Goal: Communication & Community: Share content

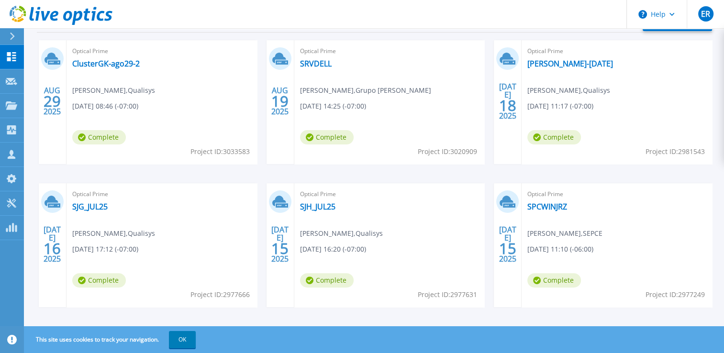
scroll to position [217, 0]
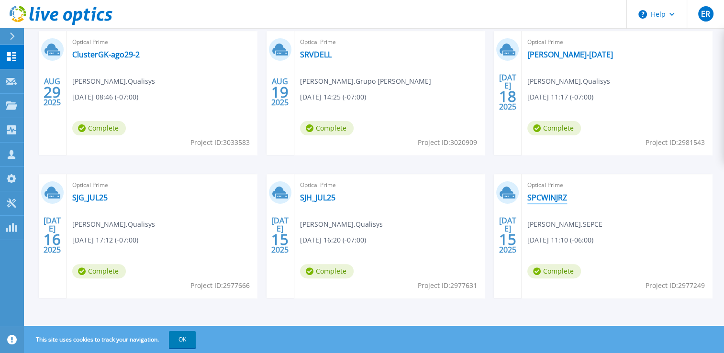
click at [547, 200] on link "SPCWINJRZ" at bounding box center [547, 198] width 40 height 10
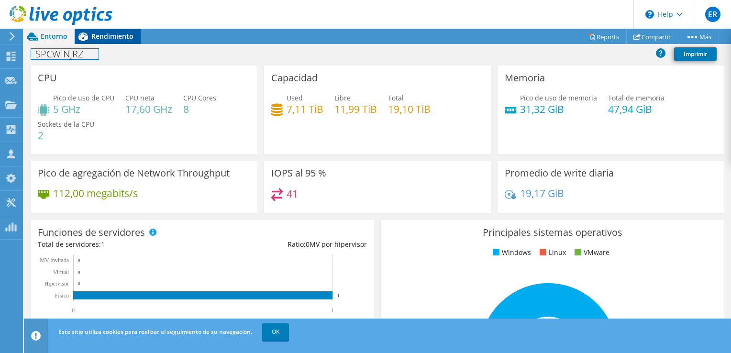
click at [98, 43] on div "Acciones de proyecto Acciones de proyecto Reports Compartir Más" at bounding box center [377, 191] width 707 height 324
click at [99, 41] on div "Rendimiento" at bounding box center [108, 36] width 66 height 15
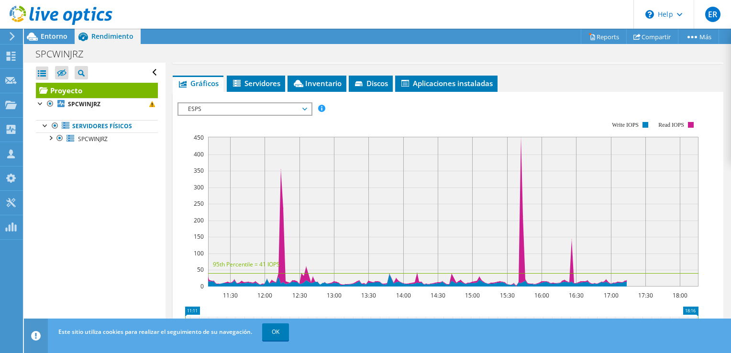
scroll to position [96, 0]
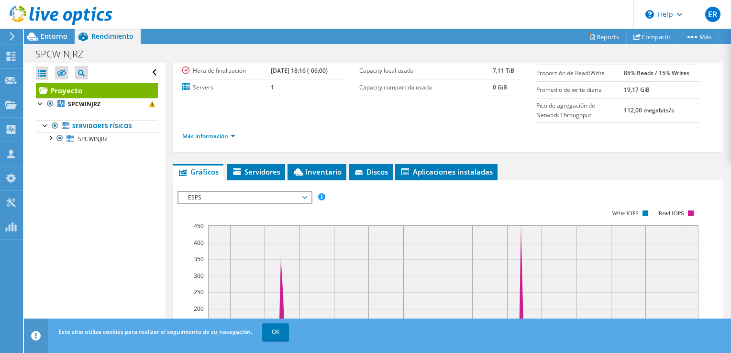
click at [246, 193] on span "ESPS" at bounding box center [244, 197] width 123 height 11
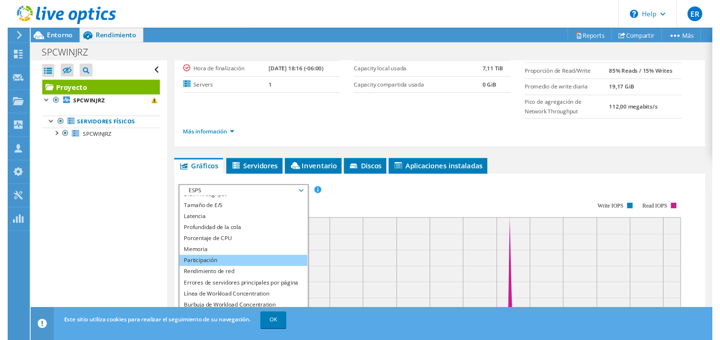
scroll to position [34, 0]
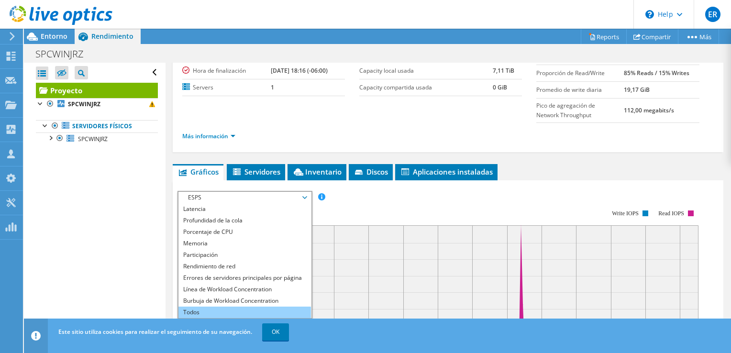
click at [235, 312] on li "Todos" at bounding box center [245, 312] width 133 height 11
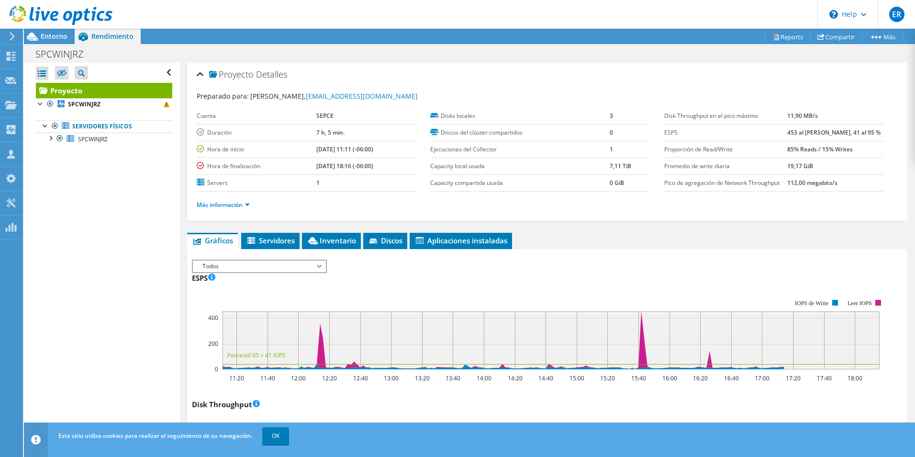
scroll to position [0, 0]
click at [283, 239] on span "Servidores" at bounding box center [270, 241] width 49 height 10
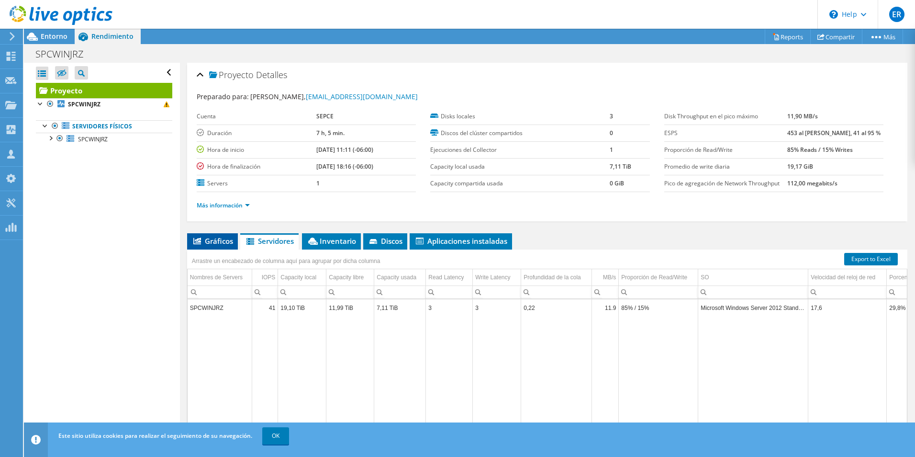
click at [221, 240] on span "Gráficos" at bounding box center [212, 241] width 41 height 10
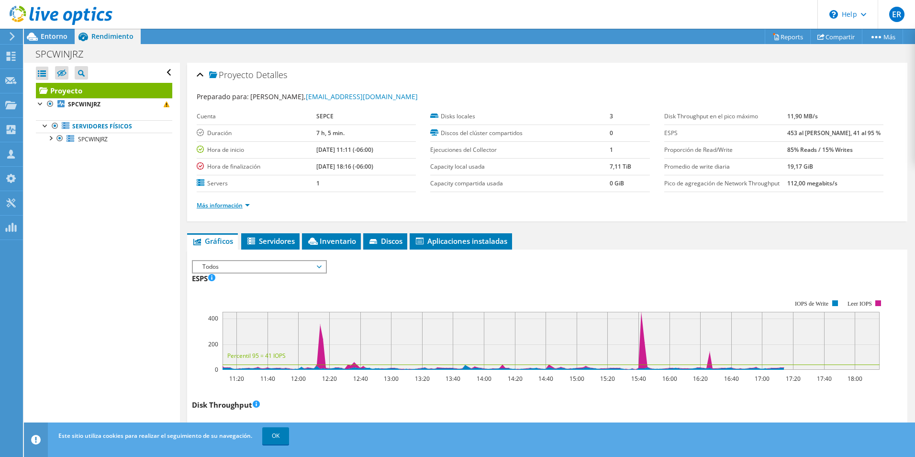
click at [226, 202] on link "Más información" at bounding box center [223, 205] width 53 height 8
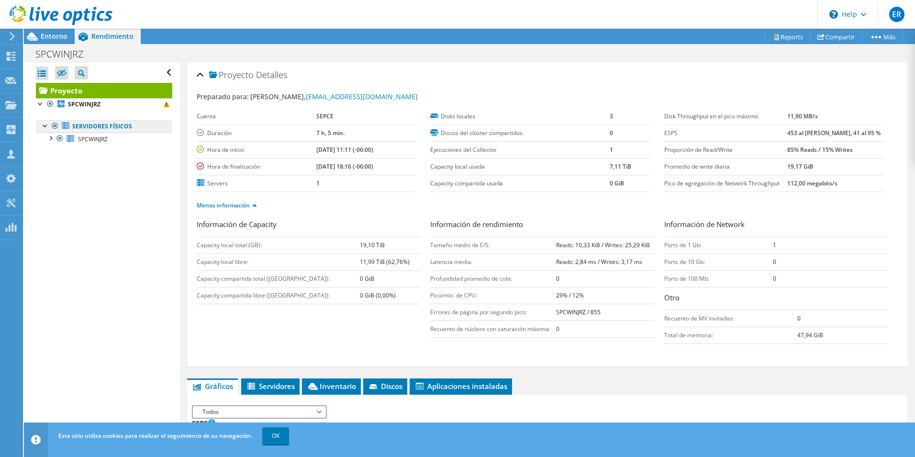
click at [124, 123] on link "Servidores físicos" at bounding box center [104, 126] width 136 height 12
click at [71, 127] on link "Servidores físicos" at bounding box center [104, 126] width 136 height 12
click at [75, 129] on link "Servidores físicos" at bounding box center [104, 126] width 136 height 12
click at [47, 126] on div at bounding box center [46, 125] width 10 height 10
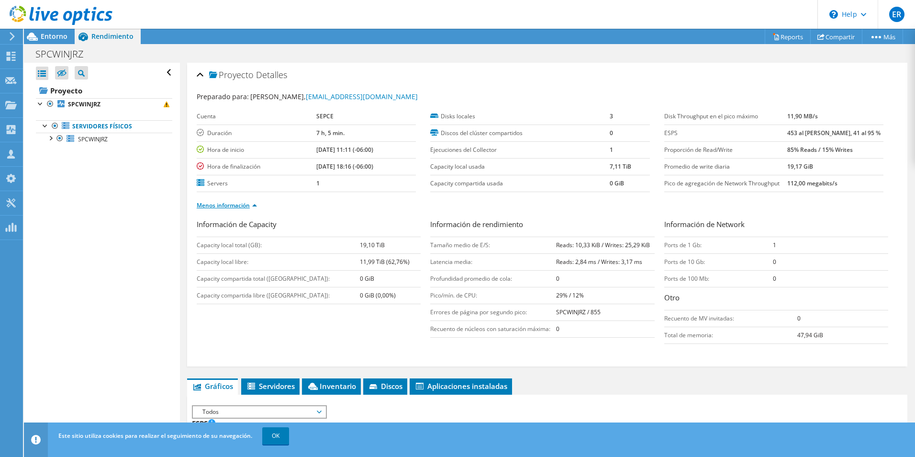
click at [233, 204] on link "Menos información" at bounding box center [227, 205] width 60 height 8
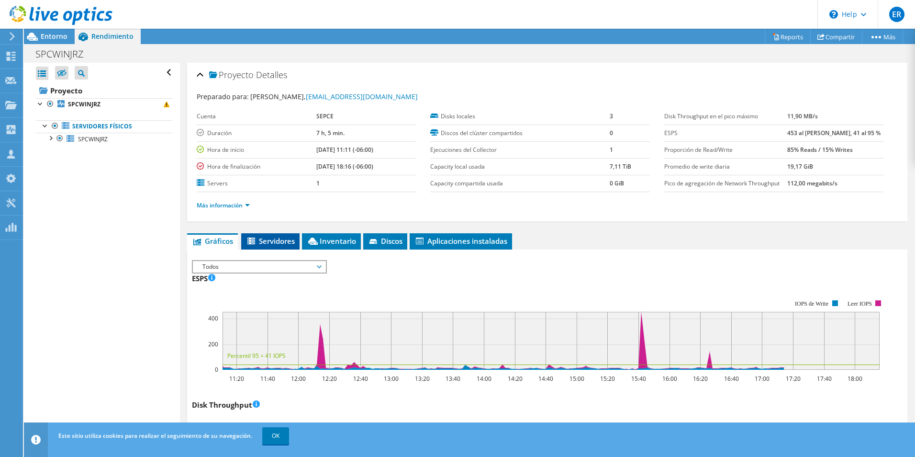
click at [287, 239] on span "Servidores" at bounding box center [270, 241] width 49 height 10
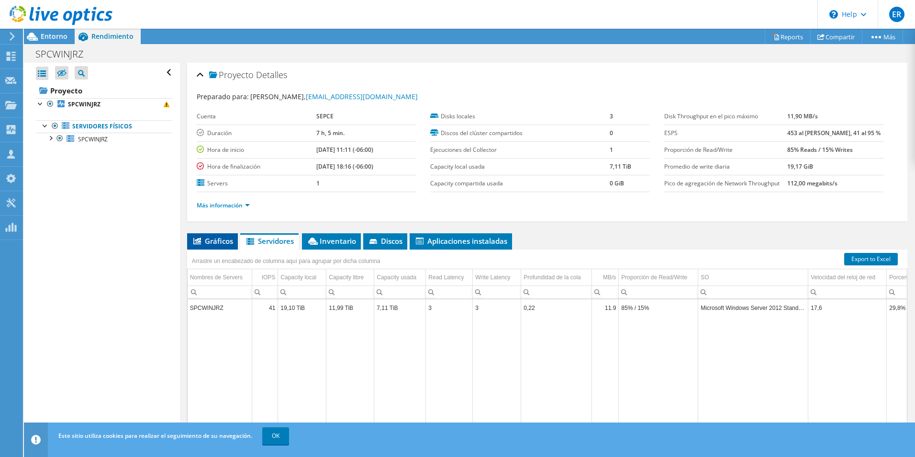
click at [219, 239] on span "Gráficos" at bounding box center [212, 241] width 41 height 10
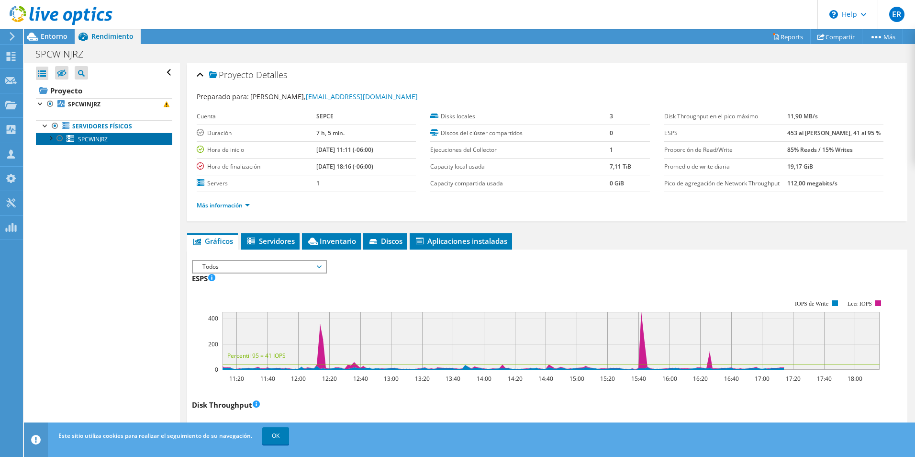
click at [122, 139] on link "SPCWINJRZ" at bounding box center [104, 139] width 136 height 12
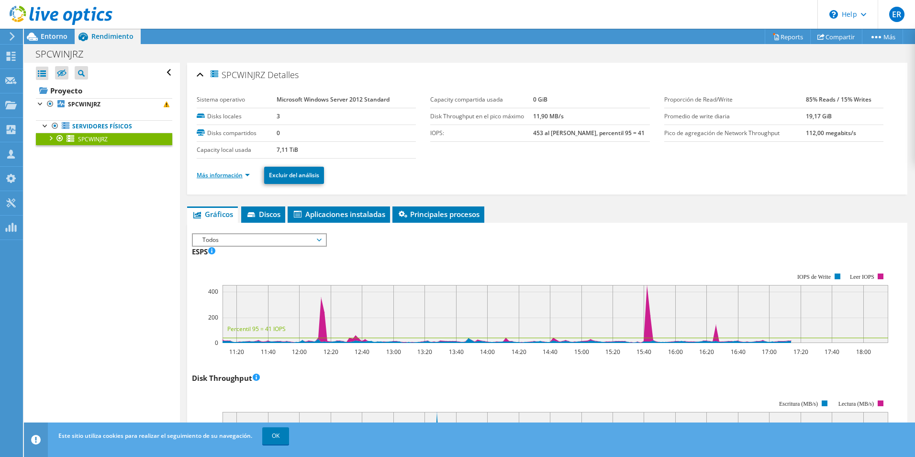
click at [217, 177] on link "Más información" at bounding box center [223, 175] width 53 height 8
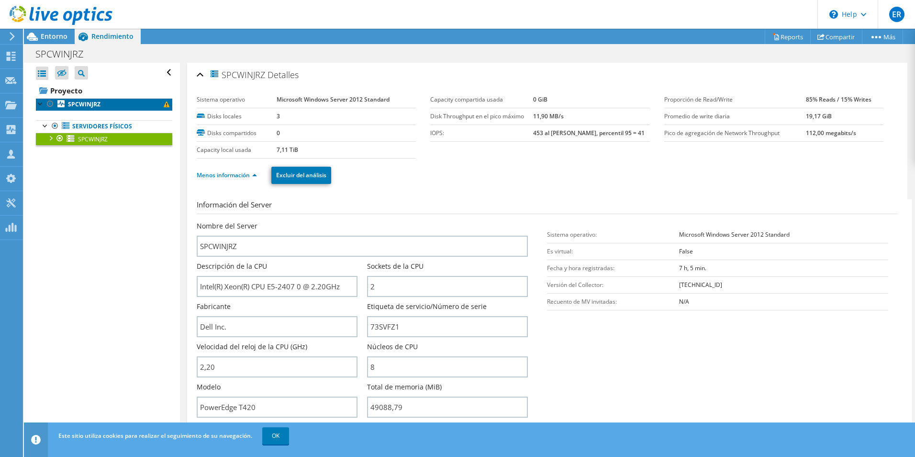
click at [95, 110] on link "SPCWINJRZ" at bounding box center [104, 104] width 136 height 12
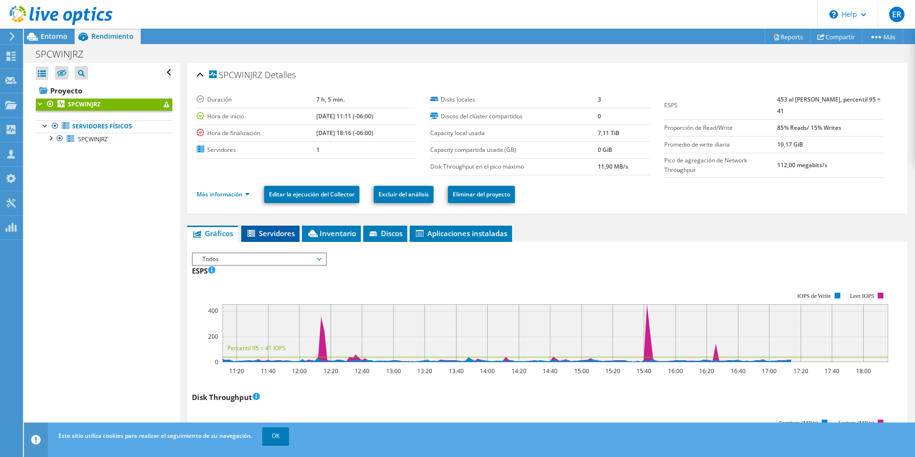
click at [280, 239] on li "Servidores" at bounding box center [270, 233] width 58 height 16
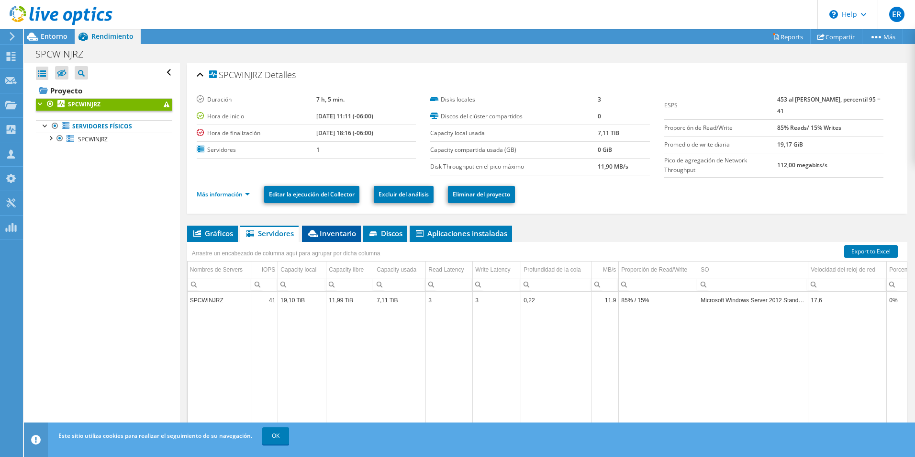
click at [320, 235] on span "Inventario" at bounding box center [331, 233] width 49 height 10
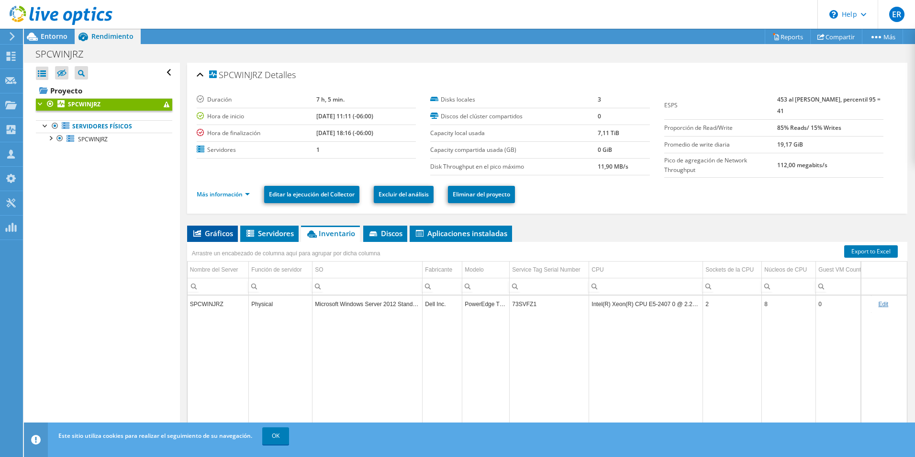
click at [204, 235] on span "Gráficos" at bounding box center [212, 233] width 41 height 10
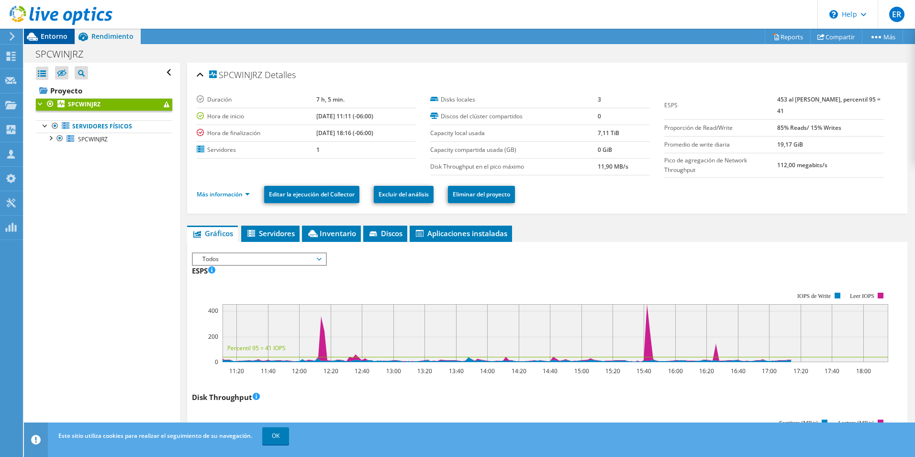
click at [50, 38] on span "Entorno" at bounding box center [54, 36] width 27 height 9
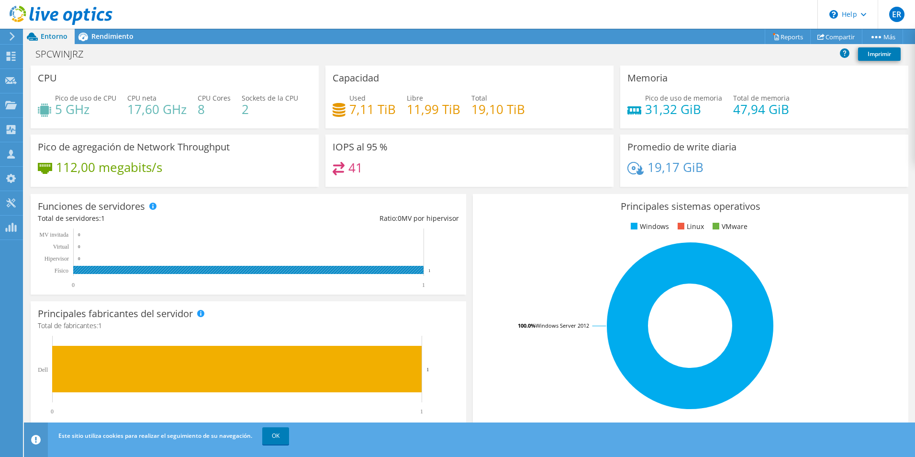
click at [405, 269] on rect at bounding box center [248, 270] width 350 height 8
drag, startPoint x: 248, startPoint y: 111, endPoint x: 239, endPoint y: 111, distance: 9.1
click at [239, 111] on div "Pico de uso de CPU 5 GHz CPU [PERSON_NAME] 17,60 GHz CPU Cores 8 Sockets de la …" at bounding box center [175, 108] width 274 height 31
drag, startPoint x: 128, startPoint y: 107, endPoint x: 182, endPoint y: 108, distance: 54.6
click at [182, 108] on h4 "17,60 GHz" at bounding box center [156, 109] width 59 height 11
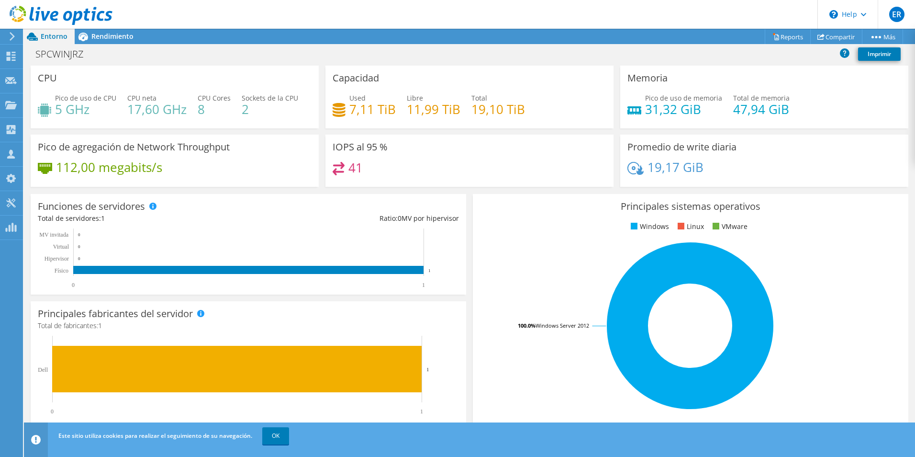
click at [90, 110] on h4 "5 GHz" at bounding box center [85, 109] width 61 height 11
drag, startPoint x: 88, startPoint y: 110, endPoint x: 56, endPoint y: 110, distance: 31.6
click at [56, 110] on h4 "5 GHz" at bounding box center [85, 109] width 61 height 11
drag, startPoint x: 56, startPoint y: 110, endPoint x: 66, endPoint y: 112, distance: 10.2
click at [66, 112] on h4 "5 GHz" at bounding box center [85, 109] width 61 height 11
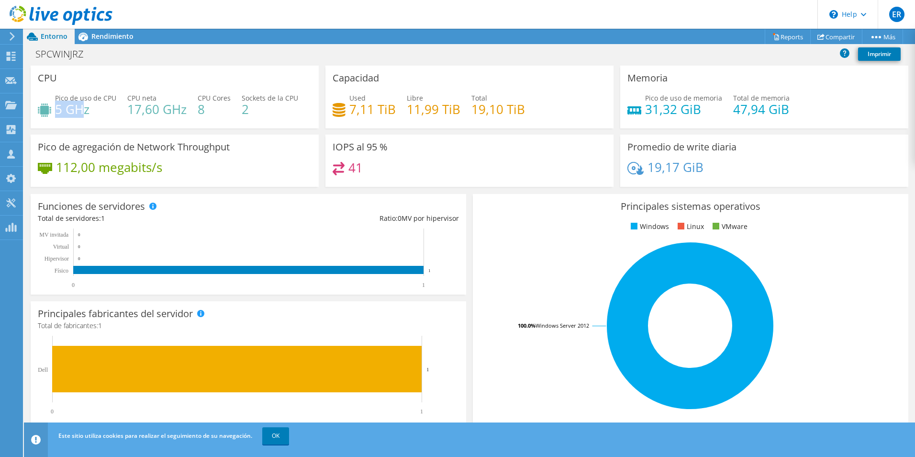
drag, startPoint x: 56, startPoint y: 110, endPoint x: 83, endPoint y: 110, distance: 27.3
click at [83, 110] on h4 "5 GHz" at bounding box center [85, 109] width 61 height 11
click at [79, 110] on h4 "5 GHz" at bounding box center [85, 109] width 61 height 11
drag, startPoint x: 88, startPoint y: 110, endPoint x: 56, endPoint y: 110, distance: 31.6
click at [56, 110] on h4 "5 GHz" at bounding box center [85, 109] width 61 height 11
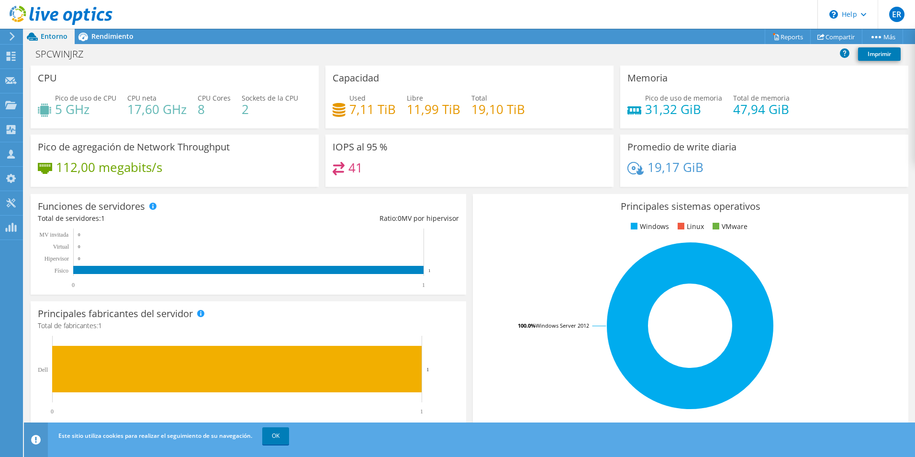
click at [328, 101] on div "Capacidad Used 7,11 TiB Libre 11,99 TiB Total 19,10 TiB" at bounding box center [469, 97] width 288 height 63
drag, startPoint x: 468, startPoint y: 106, endPoint x: 512, endPoint y: 108, distance: 44.1
click at [512, 108] on h4 "19,10 TiB" at bounding box center [498, 109] width 54 height 11
drag, startPoint x: 394, startPoint y: 109, endPoint x: 344, endPoint y: 106, distance: 49.9
click at [344, 106] on div "Used 7,11 TiB Libre 11,99 TiB Total 19,10 TiB" at bounding box center [470, 108] width 274 height 31
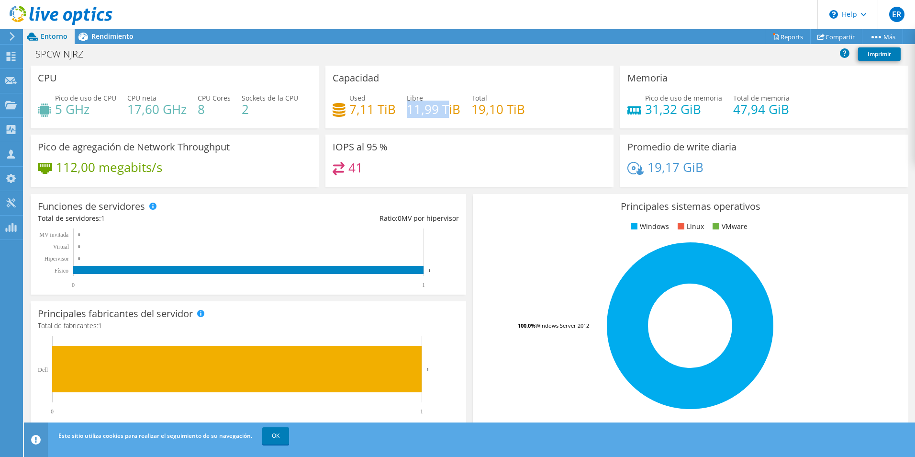
drag, startPoint x: 344, startPoint y: 106, endPoint x: 443, endPoint y: 110, distance: 99.2
click at [443, 110] on h4 "11,99 TiB" at bounding box center [434, 109] width 54 height 11
click at [620, 112] on div "Memoria Pico de uso de memoria 31,32 GiB Total de memoria 47,94 GiB" at bounding box center [764, 97] width 288 height 63
drag, startPoint x: 727, startPoint y: 111, endPoint x: 774, endPoint y: 108, distance: 47.4
click at [731, 108] on h4 "47,94 GiB" at bounding box center [761, 109] width 56 height 11
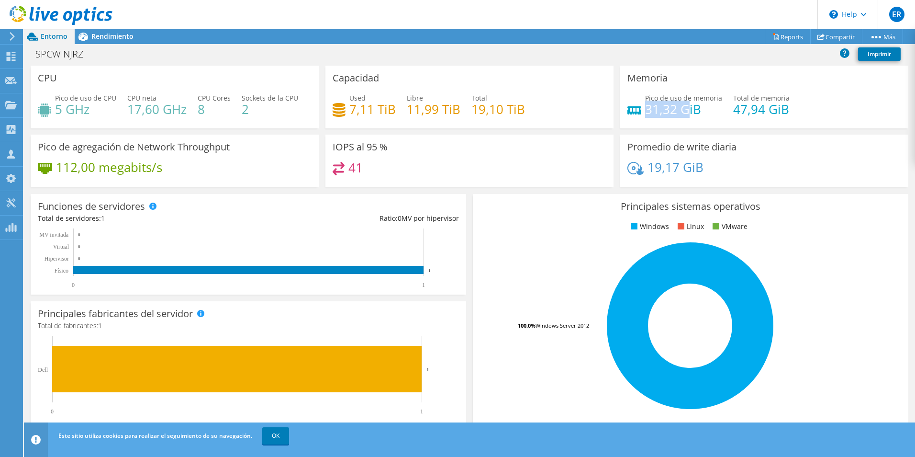
drag, startPoint x: 643, startPoint y: 109, endPoint x: 681, endPoint y: 109, distance: 38.3
click at [681, 109] on h4 "31,32 GiB" at bounding box center [683, 109] width 77 height 11
drag, startPoint x: 47, startPoint y: 147, endPoint x: 214, endPoint y: 147, distance: 167.5
click at [214, 147] on h3 "Pico de agregación de Network Throughput" at bounding box center [134, 147] width 192 height 11
drag, startPoint x: 57, startPoint y: 166, endPoint x: 155, endPoint y: 166, distance: 97.6
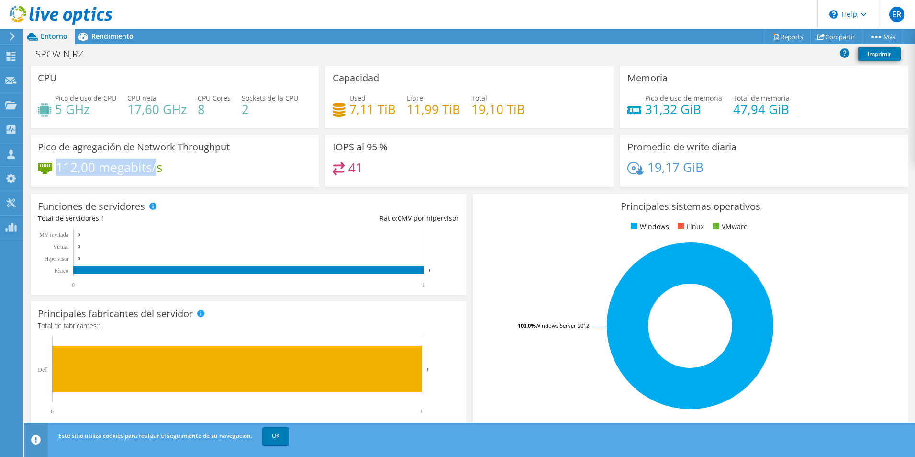
click at [155, 166] on h4 "112,00 megabits/s" at bounding box center [109, 167] width 106 height 11
drag, startPoint x: 155, startPoint y: 166, endPoint x: 175, endPoint y: 168, distance: 20.2
click at [175, 168] on div "112,00 megabits/s" at bounding box center [175, 172] width 274 height 20
drag, startPoint x: 162, startPoint y: 166, endPoint x: 56, endPoint y: 166, distance: 106.3
click at [56, 166] on div "112,00 megabits/s" at bounding box center [100, 167] width 124 height 11
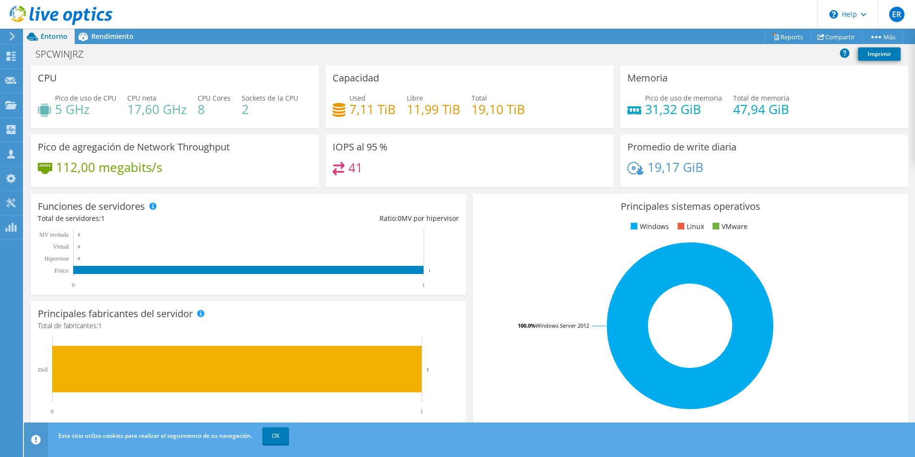
click at [168, 167] on div "112,00 megabits/s" at bounding box center [175, 172] width 274 height 20
drag, startPoint x: 56, startPoint y: 166, endPoint x: 149, endPoint y: 167, distance: 93.3
click at [149, 167] on div "112,00 megabits/s" at bounding box center [100, 167] width 124 height 11
drag, startPoint x: 149, startPoint y: 167, endPoint x: 168, endPoint y: 169, distance: 19.8
click at [168, 169] on div "112,00 megabits/s" at bounding box center [175, 172] width 274 height 20
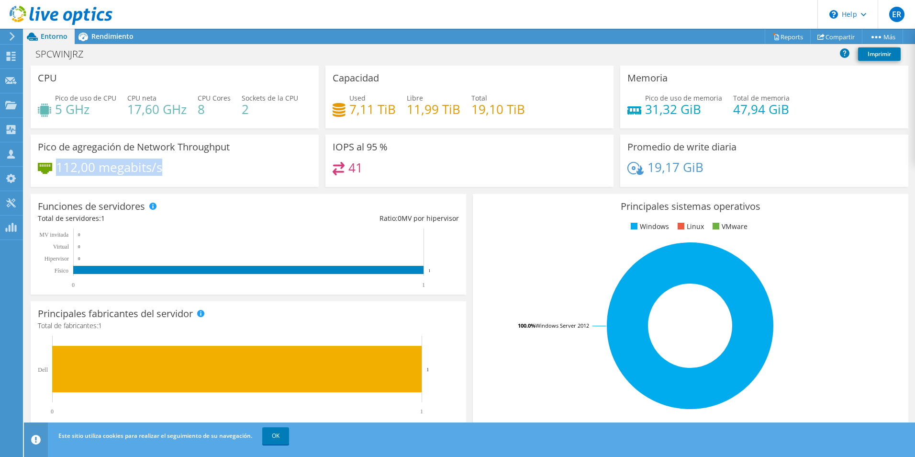
drag, startPoint x: 164, startPoint y: 166, endPoint x: 57, endPoint y: 164, distance: 106.3
click at [57, 164] on div "112,00 megabits/s" at bounding box center [175, 172] width 274 height 20
drag, startPoint x: 57, startPoint y: 164, endPoint x: 113, endPoint y: 163, distance: 55.5
click at [113, 163] on h4 "112,00 megabits/s" at bounding box center [109, 167] width 106 height 11
drag, startPoint x: 161, startPoint y: 167, endPoint x: 40, endPoint y: 165, distance: 120.6
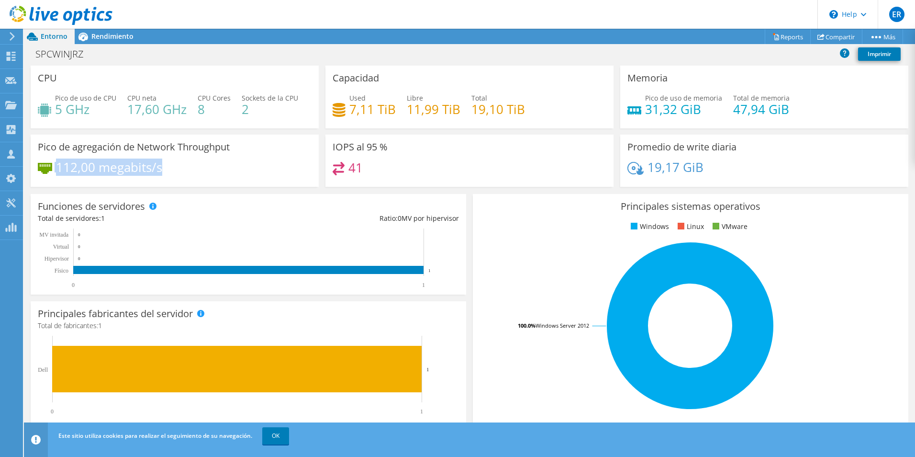
click at [40, 165] on div "112,00 megabits/s" at bounding box center [100, 167] width 124 height 11
drag, startPoint x: 40, startPoint y: 165, endPoint x: 101, endPoint y: 168, distance: 61.3
click at [101, 168] on h4 "112,00 megabits/s" at bounding box center [109, 167] width 106 height 11
drag, startPoint x: 167, startPoint y: 166, endPoint x: 57, endPoint y: 167, distance: 109.1
click at [57, 167] on div "112,00 megabits/s" at bounding box center [175, 172] width 274 height 20
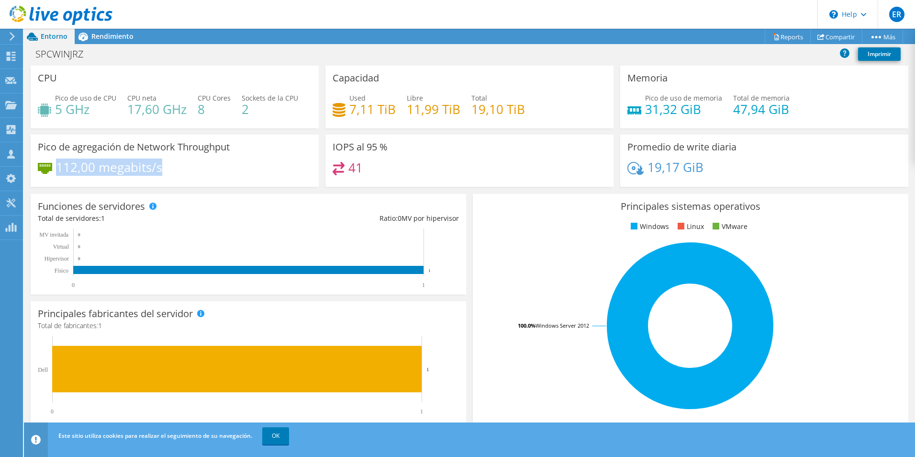
drag, startPoint x: 57, startPoint y: 167, endPoint x: 157, endPoint y: 168, distance: 99.6
click at [157, 168] on h4 "112,00 megabits/s" at bounding box center [109, 167] width 106 height 11
drag, startPoint x: 61, startPoint y: 167, endPoint x: 146, endPoint y: 167, distance: 85.2
click at [146, 167] on h4 "112,00 megabits/s" at bounding box center [109, 167] width 106 height 11
drag, startPoint x: 146, startPoint y: 167, endPoint x: 166, endPoint y: 168, distance: 20.1
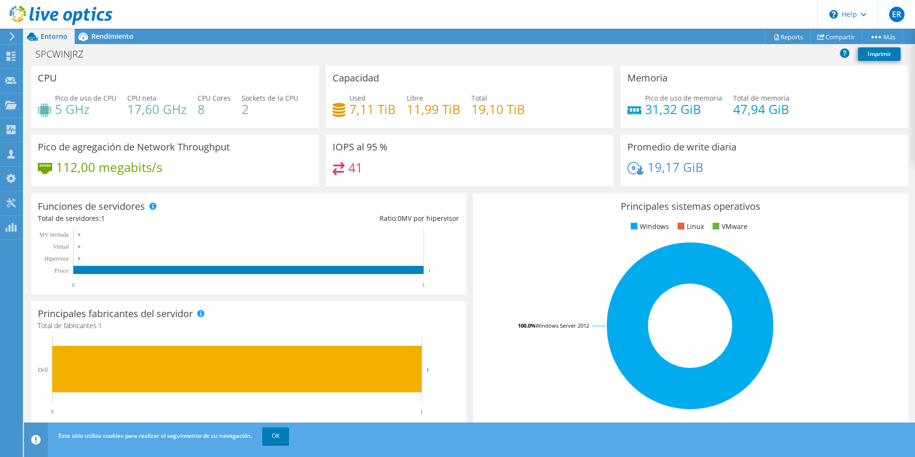
click at [166, 168] on div "112,00 megabits/s" at bounding box center [175, 172] width 274 height 20
drag, startPoint x: 331, startPoint y: 148, endPoint x: 384, endPoint y: 150, distance: 53.2
click at [384, 150] on h3 "IOPS al 95 %" at bounding box center [360, 147] width 55 height 11
drag, startPoint x: 384, startPoint y: 150, endPoint x: 369, endPoint y: 173, distance: 26.9
click at [369, 173] on div "41" at bounding box center [470, 172] width 274 height 21
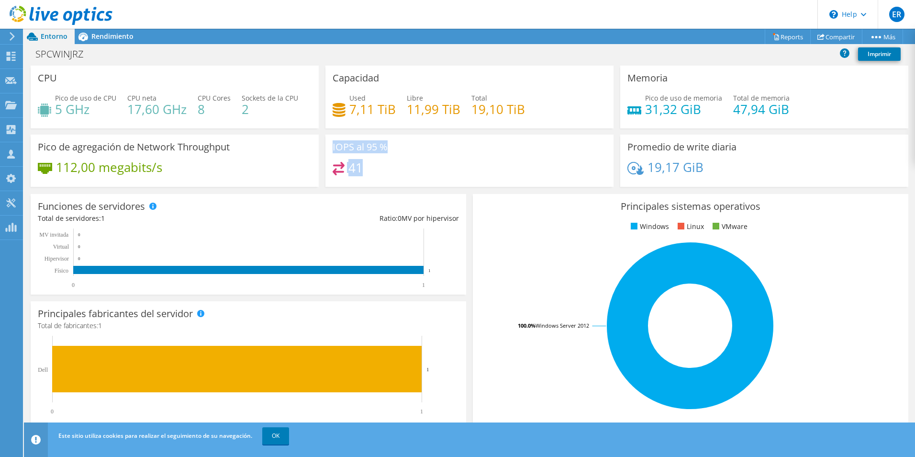
drag, startPoint x: 330, startPoint y: 145, endPoint x: 360, endPoint y: 161, distance: 34.1
click at [360, 161] on div "IOPS al 95 % 41" at bounding box center [469, 160] width 288 height 52
drag, startPoint x: 360, startPoint y: 161, endPoint x: 372, endPoint y: 163, distance: 12.6
click at [372, 163] on div "41" at bounding box center [470, 172] width 274 height 21
drag, startPoint x: 365, startPoint y: 169, endPoint x: 329, endPoint y: 148, distance: 41.6
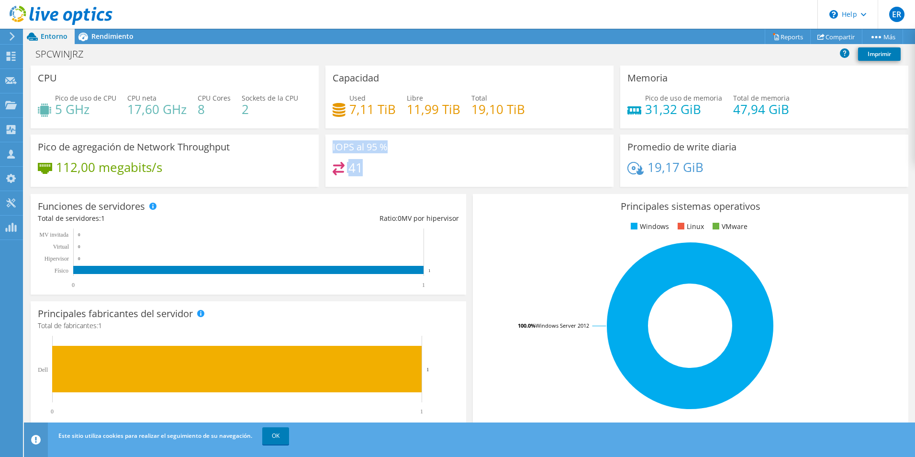
click at [329, 148] on div "IOPS al 95 % 41" at bounding box center [469, 160] width 288 height 52
click at [683, 170] on h4 "19,17 GiB" at bounding box center [676, 167] width 56 height 11
drag, startPoint x: 709, startPoint y: 170, endPoint x: 643, endPoint y: 159, distance: 66.5
click at [643, 162] on div "19,17 GiB" at bounding box center [764, 172] width 274 height 20
drag, startPoint x: 643, startPoint y: 159, endPoint x: 692, endPoint y: 168, distance: 49.7
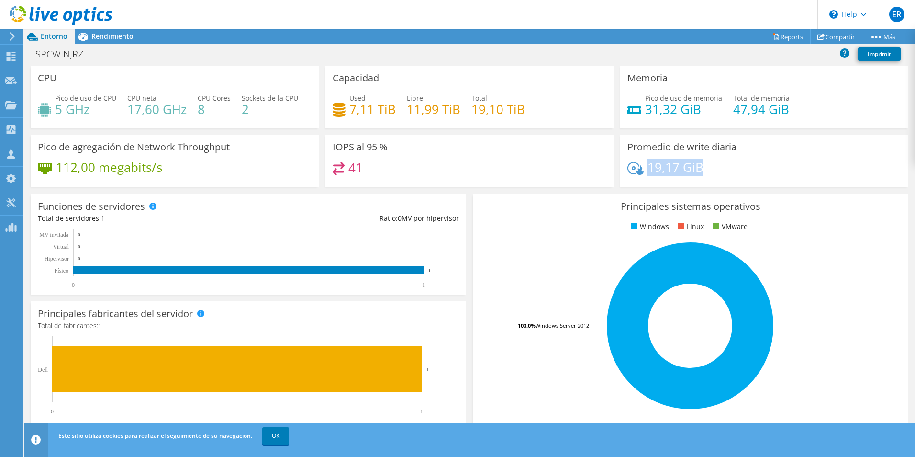
click at [692, 168] on h4 "19,17 GiB" at bounding box center [676, 167] width 56 height 11
drag, startPoint x: 701, startPoint y: 169, endPoint x: 644, endPoint y: 168, distance: 56.5
click at [644, 168] on div "19,17 GiB" at bounding box center [764, 172] width 274 height 20
drag, startPoint x: 644, startPoint y: 168, endPoint x: 640, endPoint y: 157, distance: 10.8
click at [640, 157] on div "Promedio de write diaria 19,17 GiB" at bounding box center [764, 160] width 288 height 52
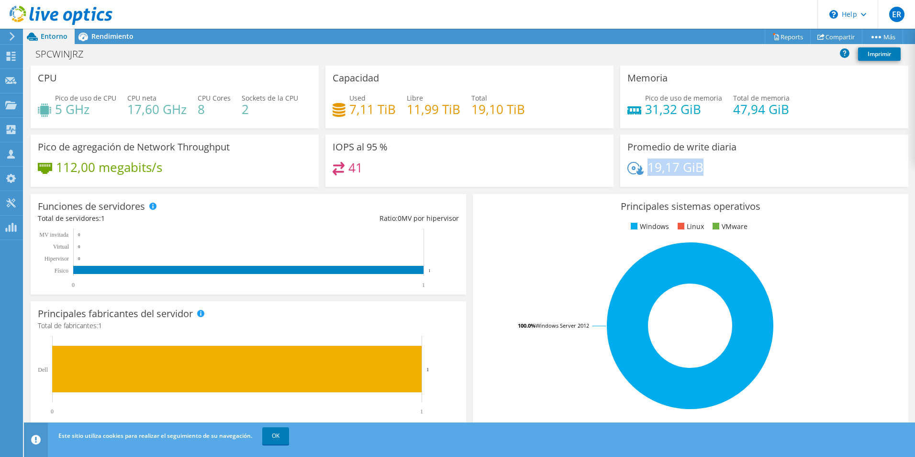
drag, startPoint x: 697, startPoint y: 164, endPoint x: 645, endPoint y: 168, distance: 52.3
click at [648, 168] on h4 "19,17 GiB" at bounding box center [676, 167] width 56 height 11
drag, startPoint x: 645, startPoint y: 168, endPoint x: 705, endPoint y: 167, distance: 60.3
click at [705, 167] on div "19,17 GiB" at bounding box center [764, 172] width 274 height 20
drag, startPoint x: 705, startPoint y: 167, endPoint x: 642, endPoint y: 167, distance: 63.2
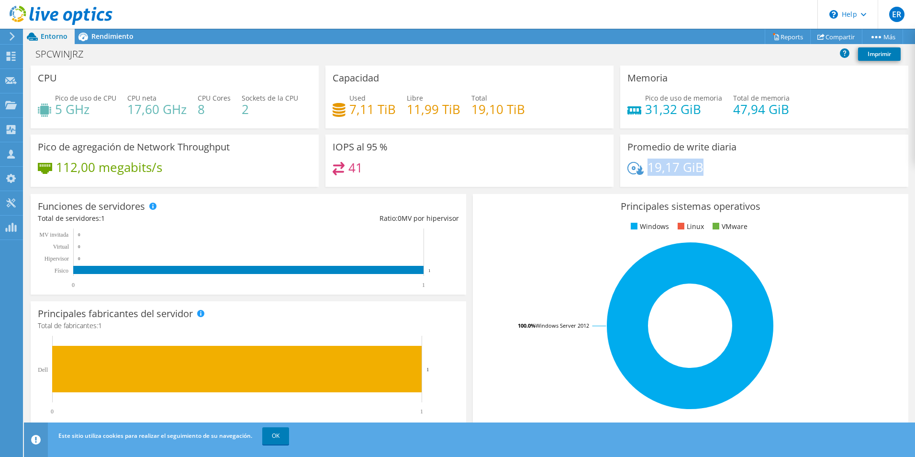
click at [642, 167] on div "19,17 GiB" at bounding box center [764, 172] width 274 height 20
click at [104, 39] on span "Rendimiento" at bounding box center [112, 36] width 42 height 9
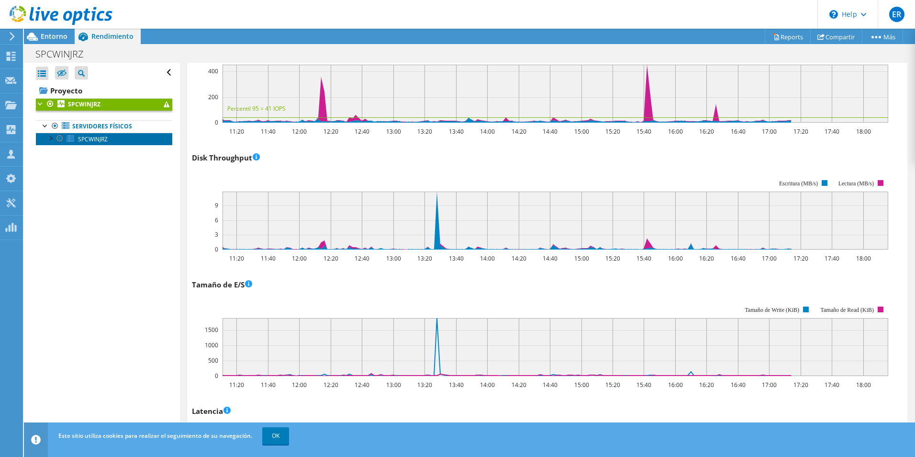
click at [95, 141] on span "SPCWINJRZ" at bounding box center [93, 139] width 30 height 8
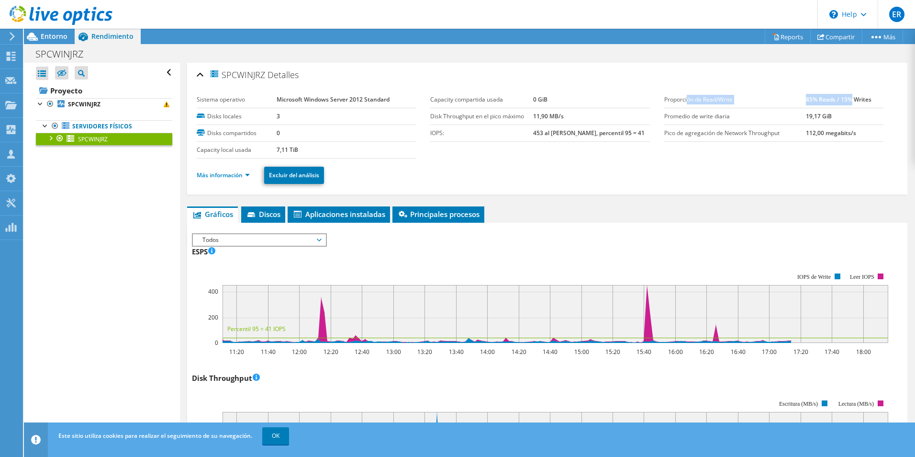
drag, startPoint x: 683, startPoint y: 97, endPoint x: 844, endPoint y: 104, distance: 161.9
click at [731, 104] on tr "Proporción de Read/Write 85% Reads / 15% Writes" at bounding box center [773, 99] width 219 height 17
drag, startPoint x: 844, startPoint y: 104, endPoint x: 810, endPoint y: 100, distance: 34.3
click at [731, 100] on b "85% Reads / 15% Writes" at bounding box center [839, 99] width 66 height 8
drag, startPoint x: 801, startPoint y: 100, endPoint x: 829, endPoint y: 100, distance: 28.2
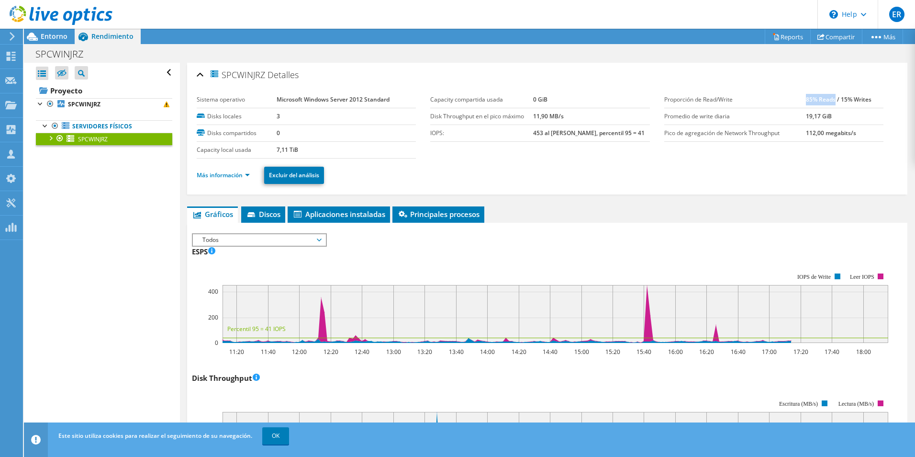
click at [731, 100] on b "85% Reads / 15% Writes" at bounding box center [839, 99] width 66 height 8
drag, startPoint x: 829, startPoint y: 100, endPoint x: 865, endPoint y: 100, distance: 36.4
click at [731, 100] on b "85% Reads / 15% Writes" at bounding box center [839, 99] width 66 height 8
click at [66, 105] on link "SPCWINJRZ" at bounding box center [104, 104] width 136 height 12
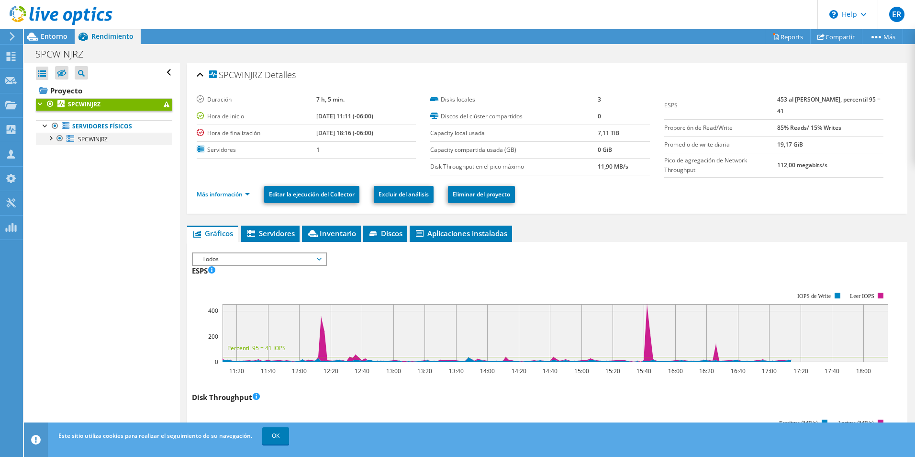
click at [52, 137] on div at bounding box center [50, 138] width 10 height 10
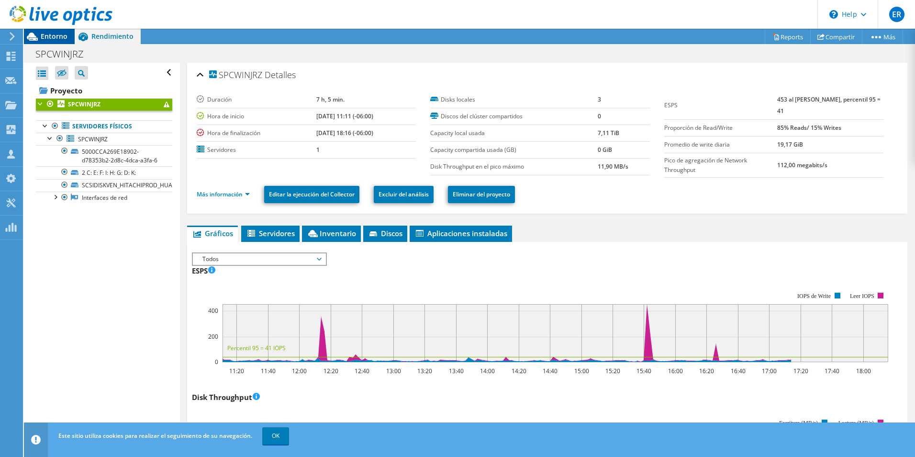
click at [52, 39] on span "Entorno" at bounding box center [54, 36] width 27 height 9
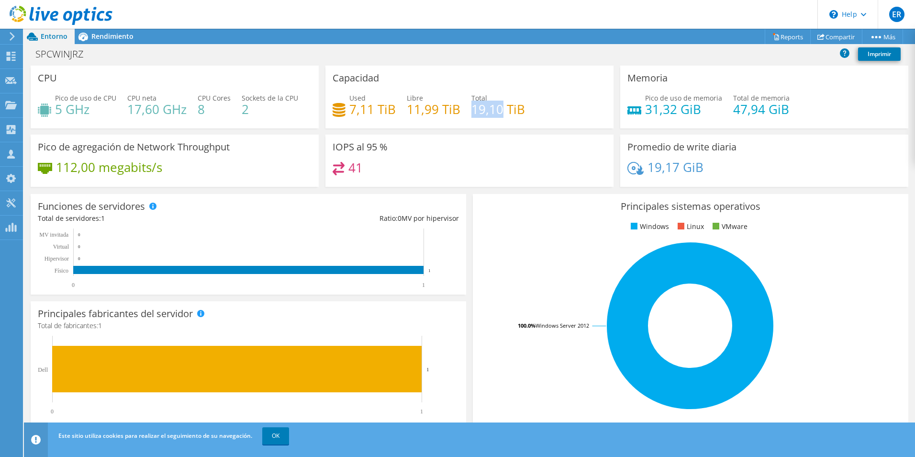
drag, startPoint x: 469, startPoint y: 111, endPoint x: 499, endPoint y: 111, distance: 30.2
click at [499, 111] on h4 "19,10 TiB" at bounding box center [498, 109] width 54 height 11
click at [97, 38] on span "Rendimiento" at bounding box center [112, 36] width 42 height 9
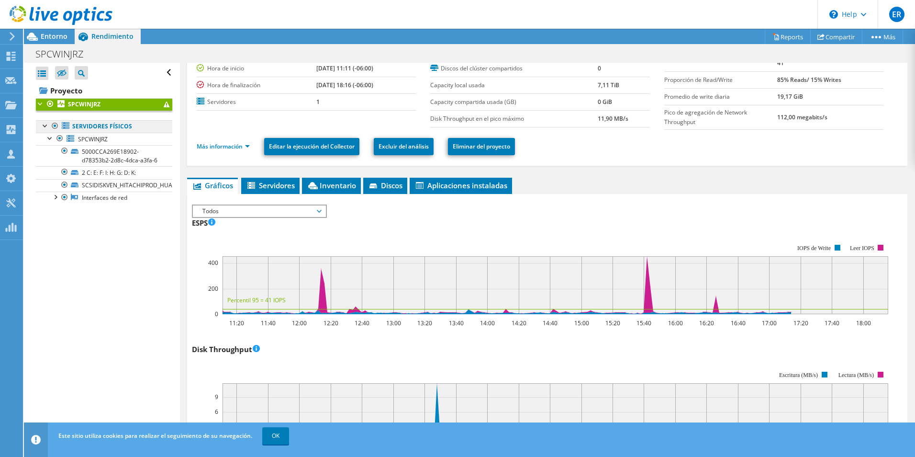
click at [87, 123] on link "Servidores físicos" at bounding box center [104, 126] width 136 height 12
click at [63, 138] on div at bounding box center [60, 138] width 10 height 11
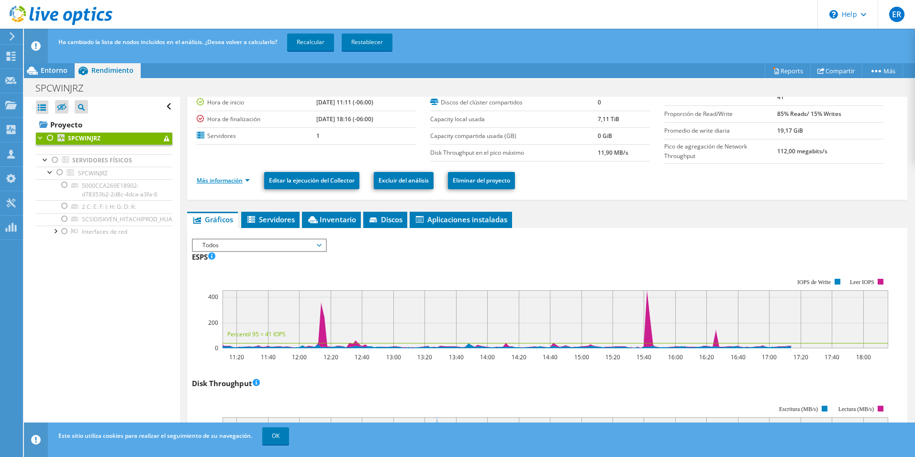
click at [224, 183] on link "Más información" at bounding box center [223, 180] width 53 height 8
click at [76, 159] on link "Servidores físicos" at bounding box center [104, 160] width 136 height 12
click at [54, 160] on div at bounding box center [55, 159] width 10 height 11
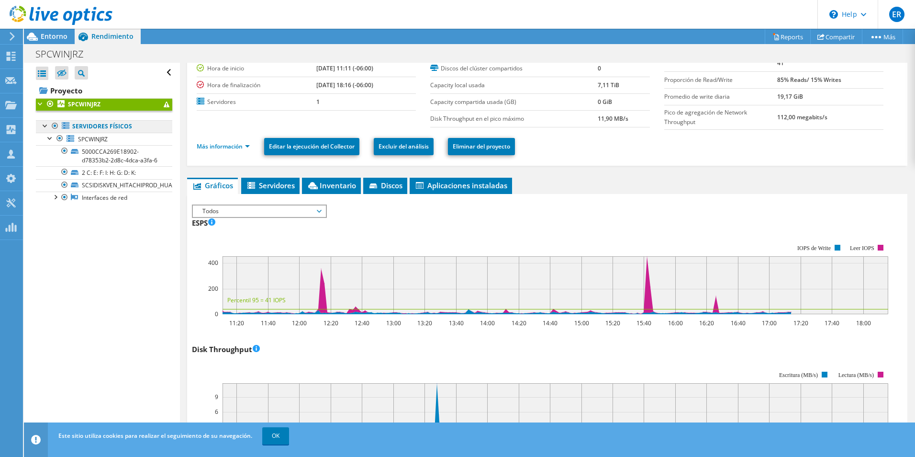
click at [130, 127] on link "Servidores físicos" at bounding box center [104, 126] width 136 height 12
click at [120, 142] on link "SPCWINJRZ" at bounding box center [104, 139] width 136 height 12
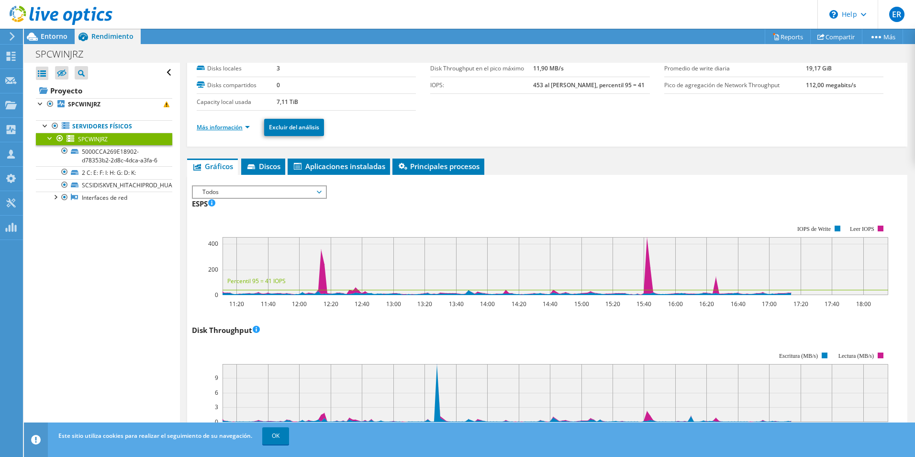
click at [217, 129] on link "Más información" at bounding box center [223, 127] width 53 height 8
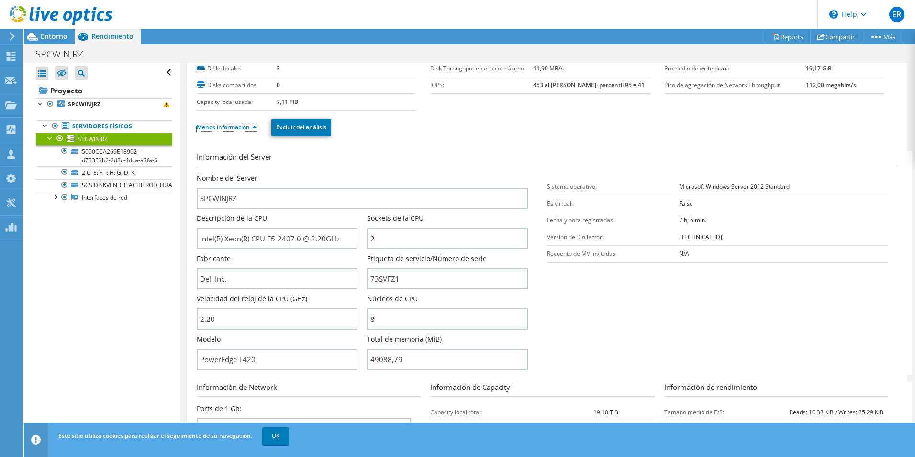
scroll to position [96, 0]
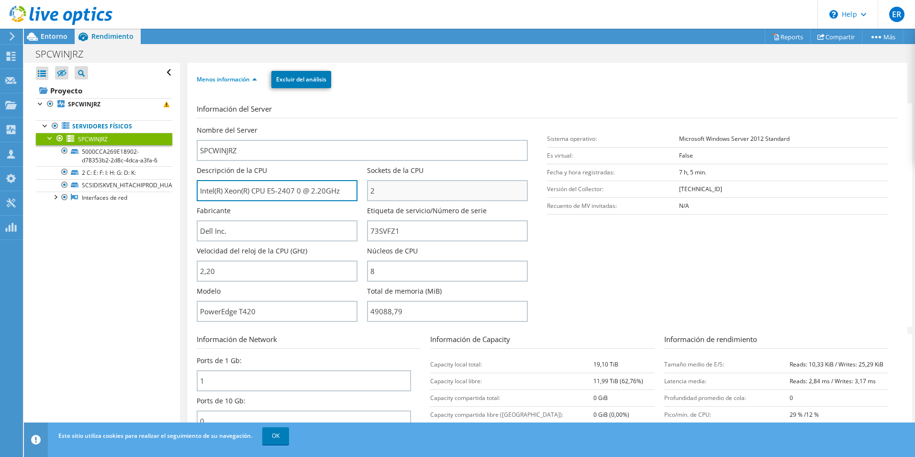
drag, startPoint x: 212, startPoint y: 188, endPoint x: 372, endPoint y: 189, distance: 160.3
click at [324, 190] on input "Intel(R) Xeon(R) CPU E5-2407 0 @ 2.20GHz" at bounding box center [277, 190] width 161 height 21
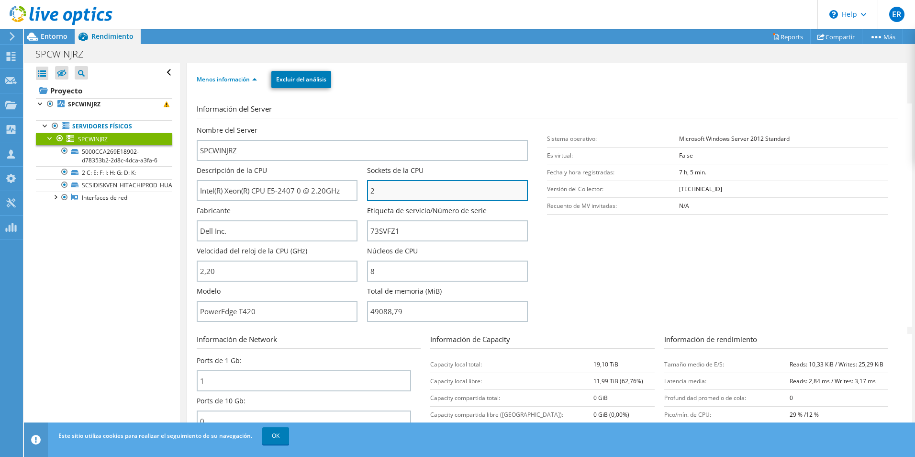
click at [372, 189] on input "2" at bounding box center [447, 190] width 161 height 21
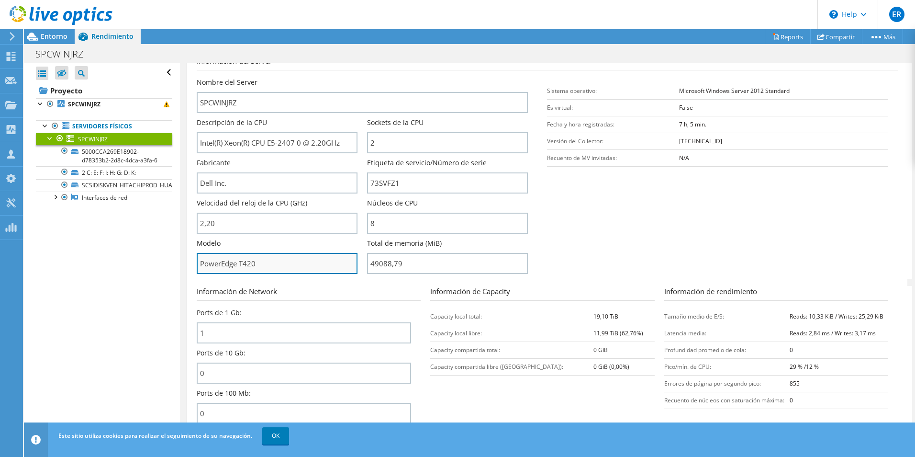
drag, startPoint x: 215, startPoint y: 265, endPoint x: 256, endPoint y: 266, distance: 41.2
click at [256, 266] on input "PowerEdge T420" at bounding box center [277, 263] width 161 height 21
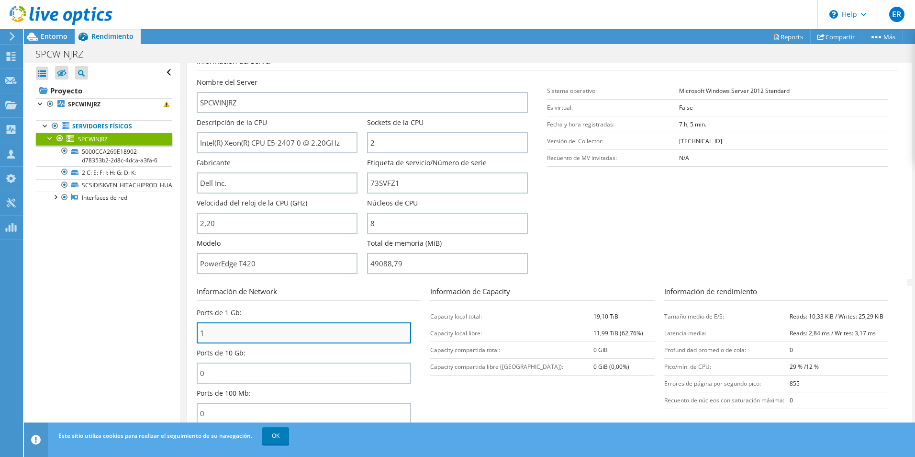
drag, startPoint x: 215, startPoint y: 332, endPoint x: 218, endPoint y: 336, distance: 4.9
click at [198, 332] on input "1" at bounding box center [304, 332] width 214 height 21
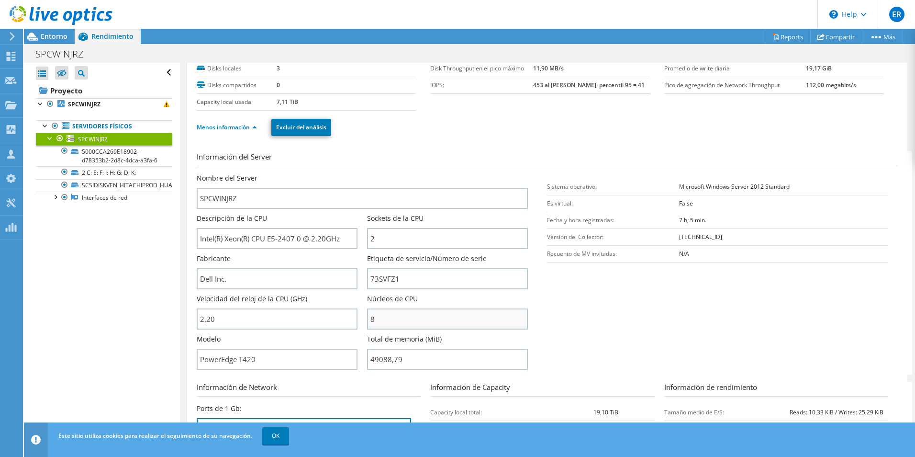
scroll to position [0, 0]
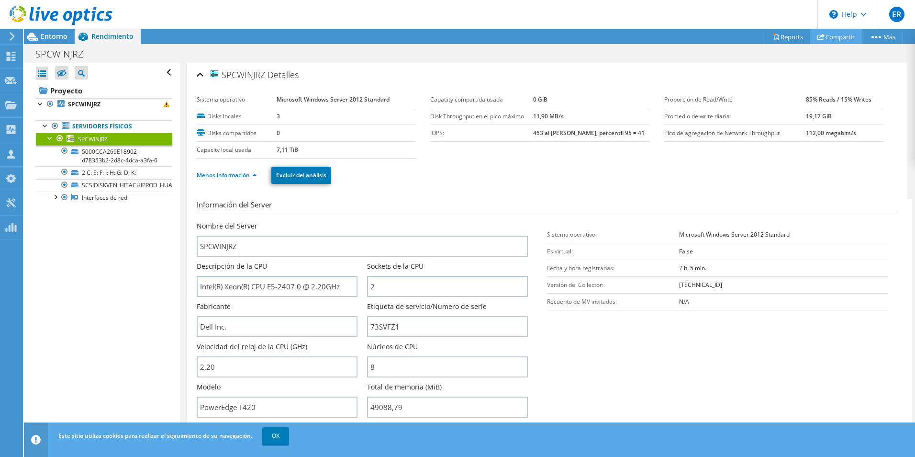
click at [731, 37] on link "Compartir" at bounding box center [836, 36] width 52 height 15
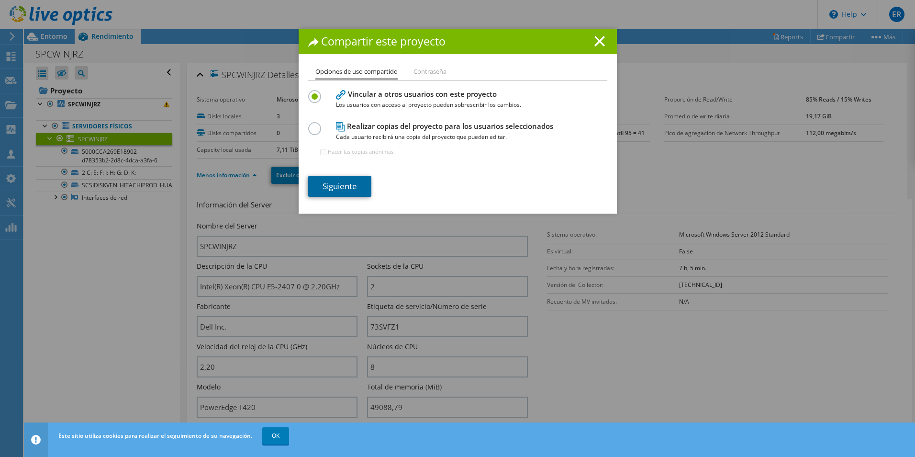
click at [336, 185] on link "Siguiente" at bounding box center [339, 186] width 63 height 21
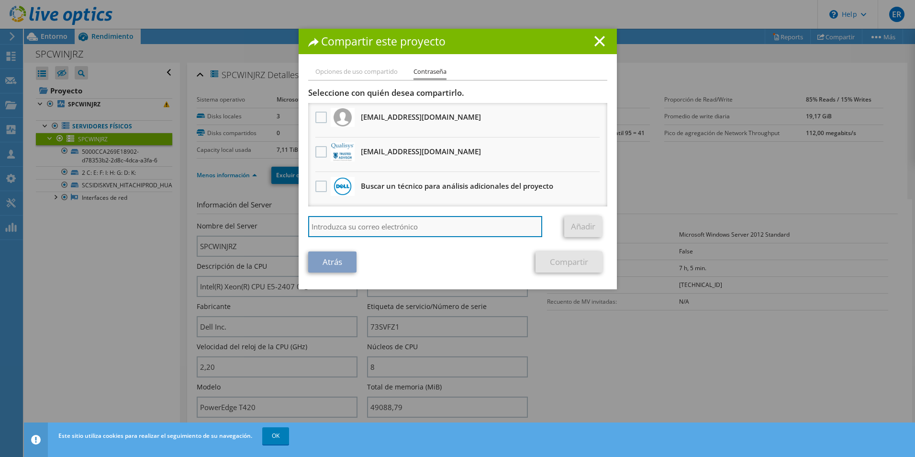
click at [377, 222] on input "search" at bounding box center [425, 226] width 235 height 21
type input "[EMAIL_ADDRESS][DOMAIN_NAME]"
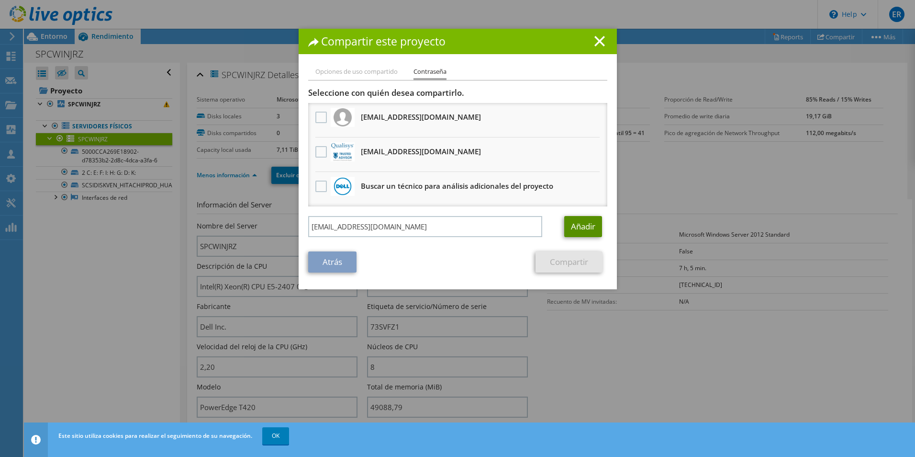
click at [567, 223] on link "Añadir" at bounding box center [583, 226] width 38 height 21
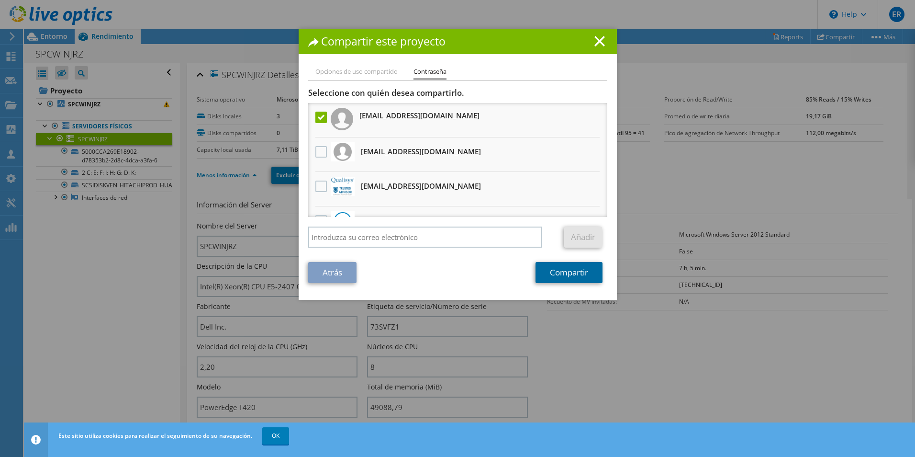
click at [557, 268] on link "Compartir" at bounding box center [569, 272] width 67 height 21
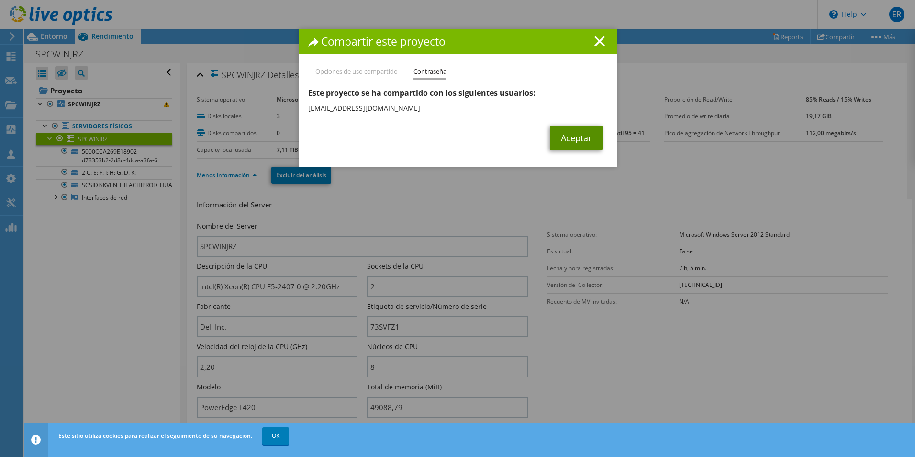
click at [571, 144] on link "Aceptar" at bounding box center [576, 137] width 53 height 25
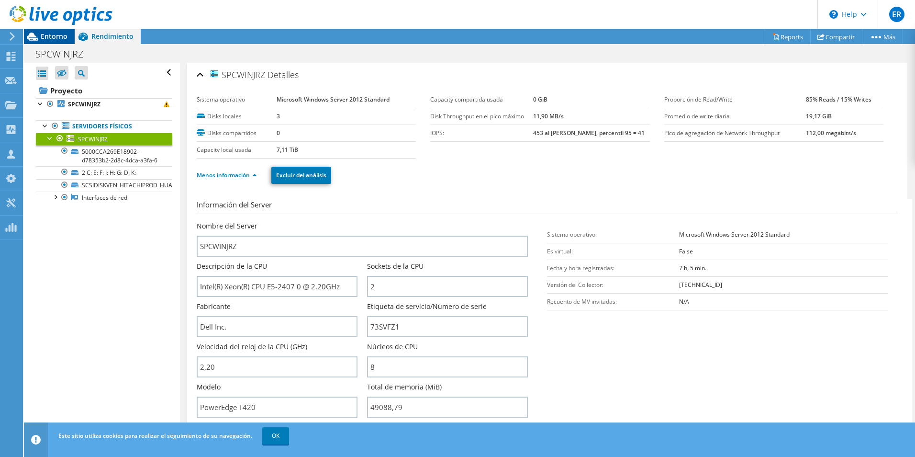
click at [38, 39] on icon at bounding box center [32, 36] width 17 height 17
